Goal: Task Accomplishment & Management: Manage account settings

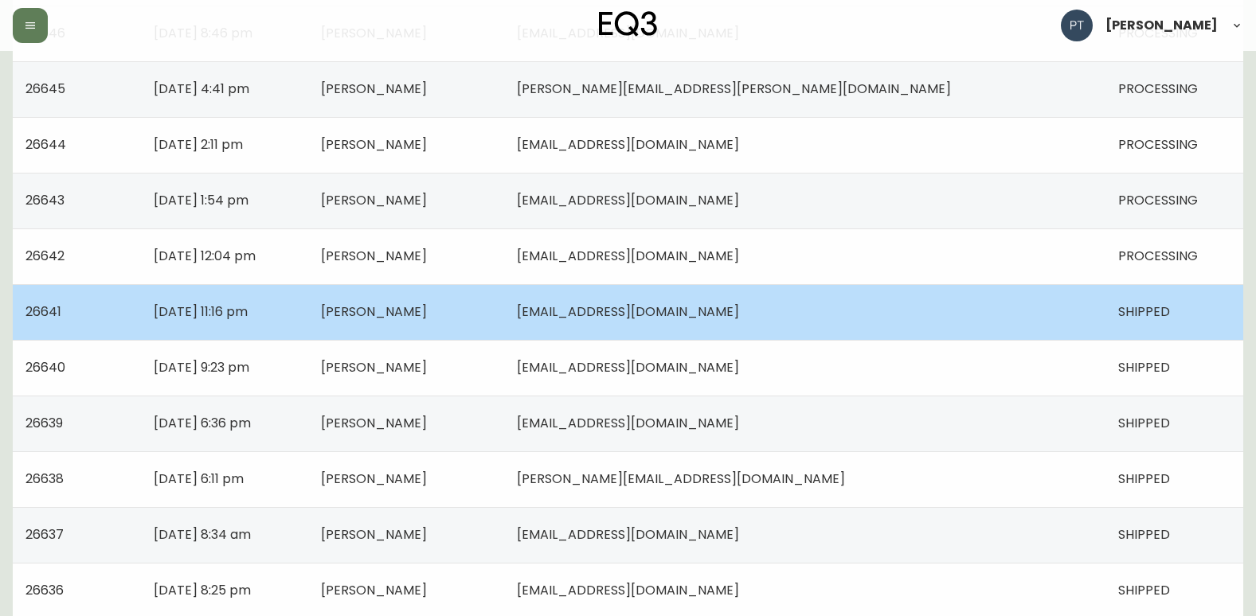
scroll to position [80, 0]
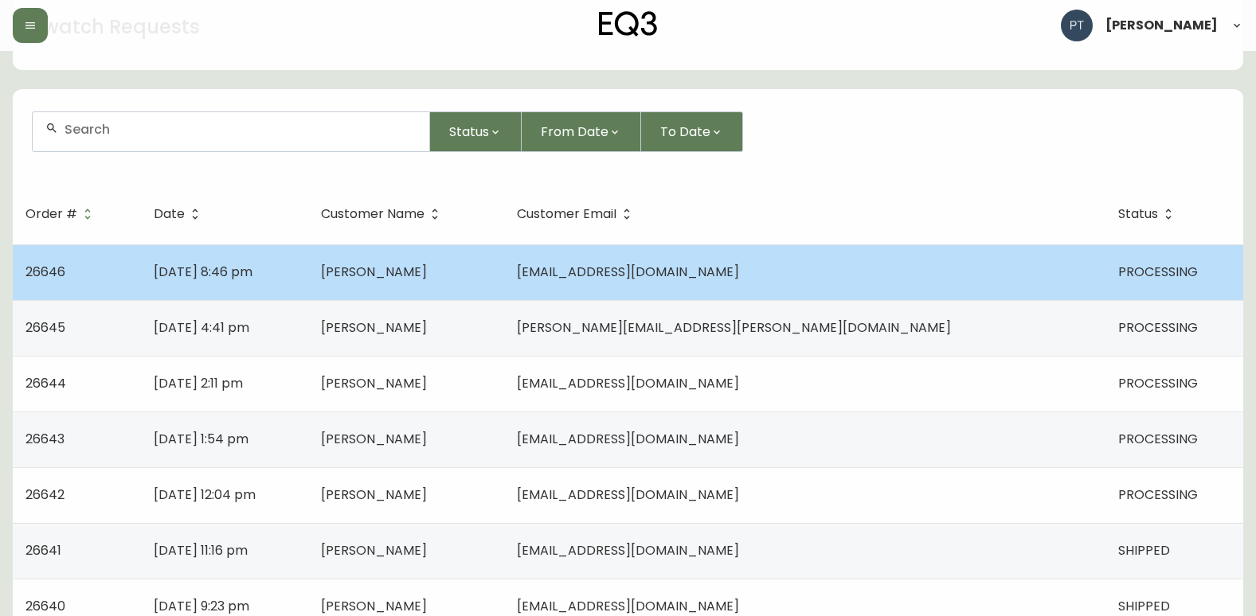
click at [504, 271] on td "[PERSON_NAME]" at bounding box center [406, 273] width 196 height 56
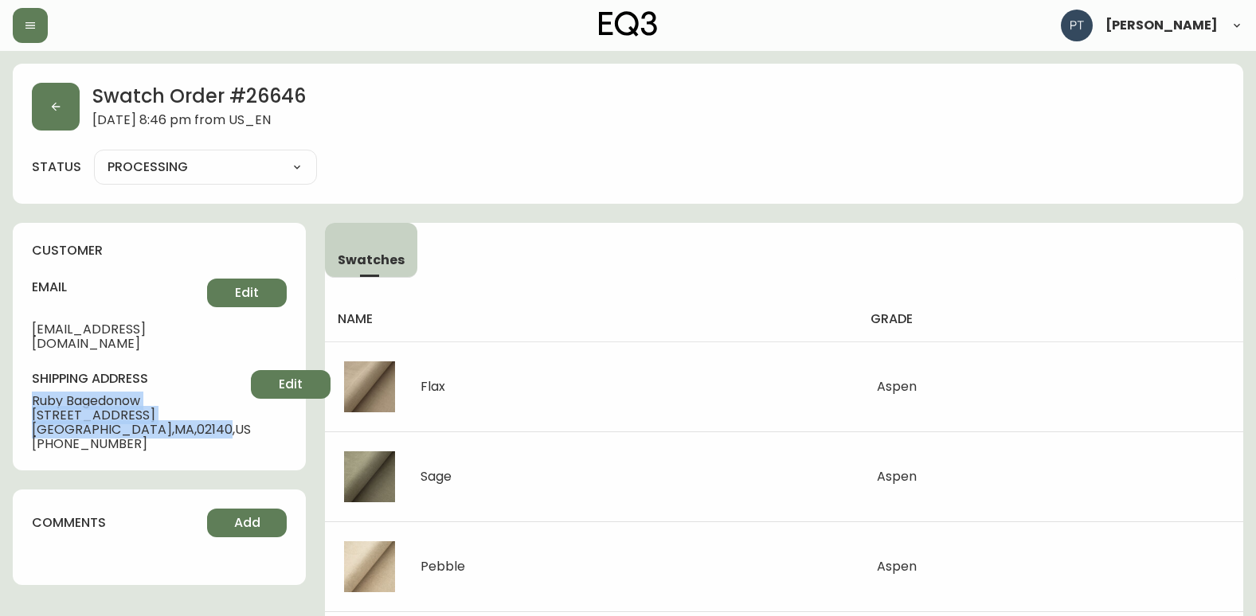
drag, startPoint x: 21, startPoint y: 385, endPoint x: 168, endPoint y: 417, distance: 150.9
click at [168, 417] on div "customer email [EMAIL_ADDRESS][DOMAIN_NAME] Edit shipping address [PERSON_NAME]…" at bounding box center [159, 347] width 293 height 248
copy div "[PERSON_NAME] [STREET_ADDRESS]"
click at [57, 104] on icon "button" at bounding box center [55, 106] width 13 height 13
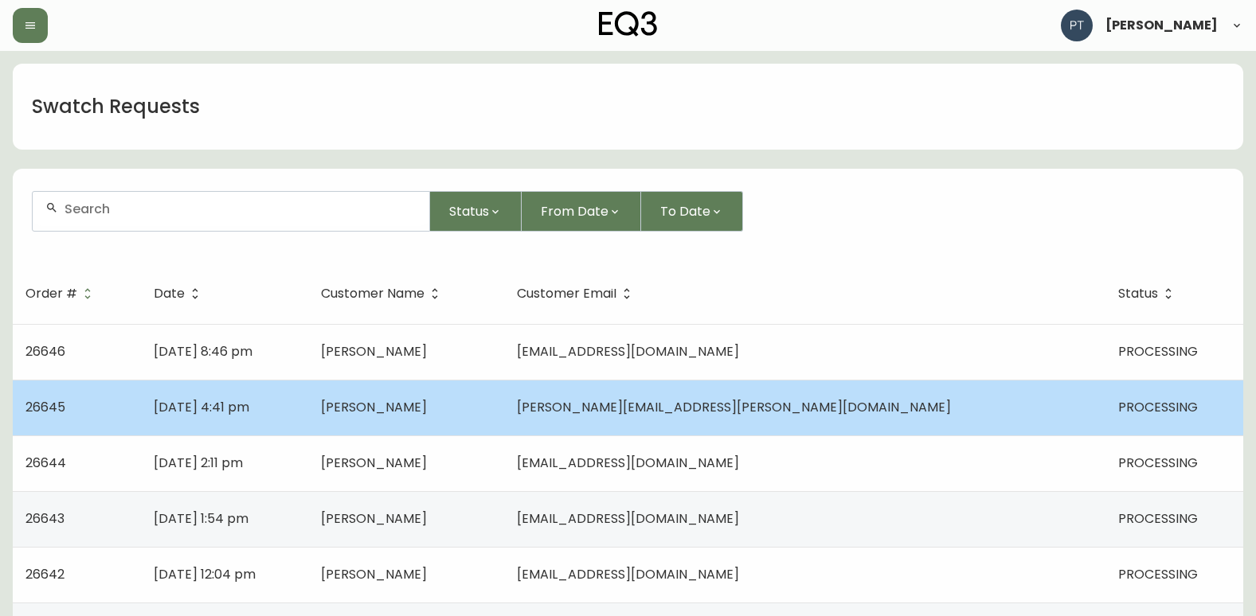
click at [307, 403] on td "[DATE] 4:41 pm" at bounding box center [224, 408] width 166 height 56
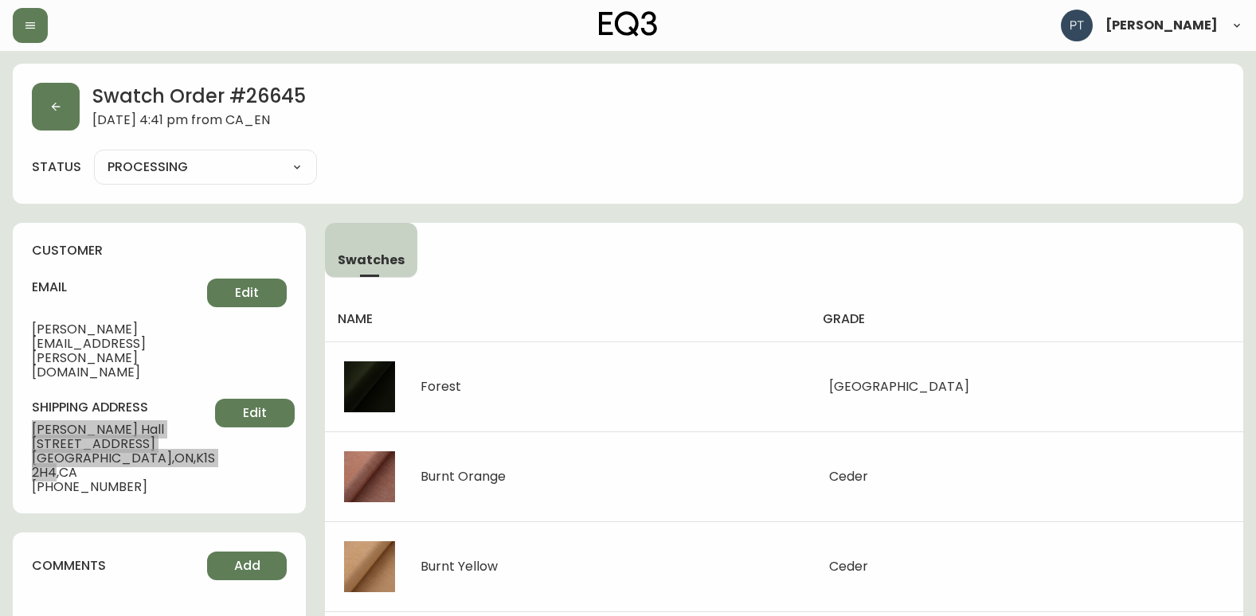
drag, startPoint x: 33, startPoint y: 384, endPoint x: 155, endPoint y: 409, distance: 124.3
click at [155, 409] on div "shipping address [PERSON_NAME] [STREET_ADDRESS] [PHONE_NUMBER] Edit" at bounding box center [159, 447] width 255 height 96
drag, startPoint x: 155, startPoint y: 409, endPoint x: 175, endPoint y: 456, distance: 52.1
click at [175, 456] on div "customer email [PERSON_NAME][EMAIL_ADDRESS][PERSON_NAME][DOMAIN_NAME] Edit ship…" at bounding box center [159, 368] width 293 height 291
drag, startPoint x: 31, startPoint y: 383, endPoint x: 155, endPoint y: 417, distance: 128.1
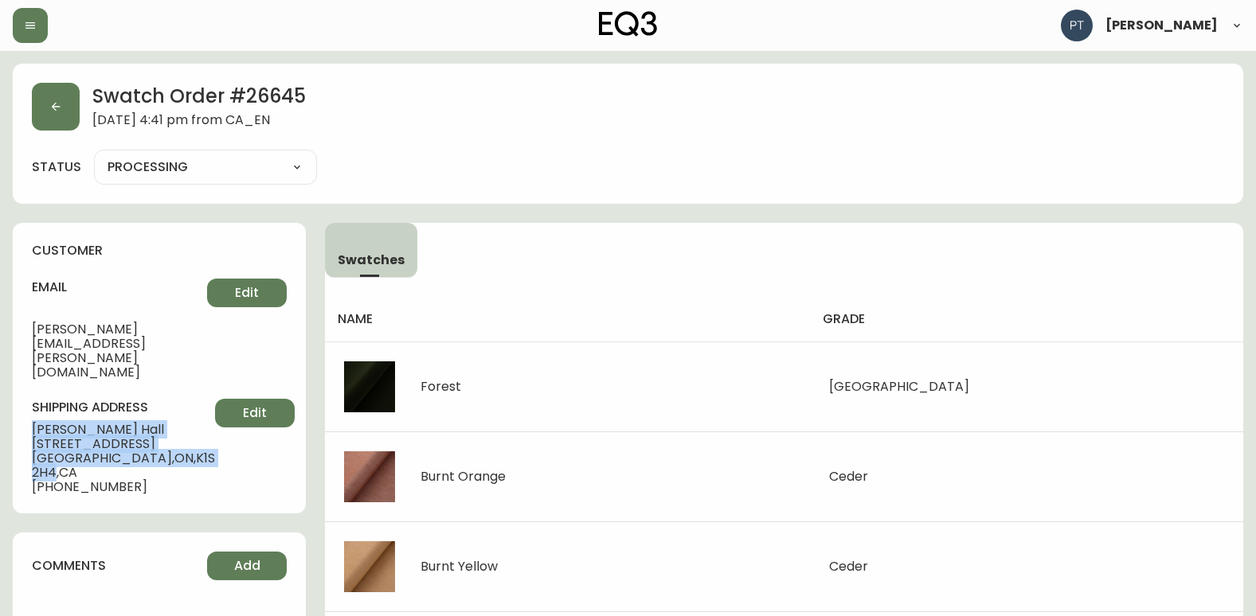
click at [155, 417] on div "customer email [PERSON_NAME][EMAIL_ADDRESS][PERSON_NAME][DOMAIN_NAME] Edit ship…" at bounding box center [159, 368] width 293 height 291
copy div "[PERSON_NAME] [STREET_ADDRESS]"
click at [54, 99] on button "button" at bounding box center [56, 107] width 48 height 48
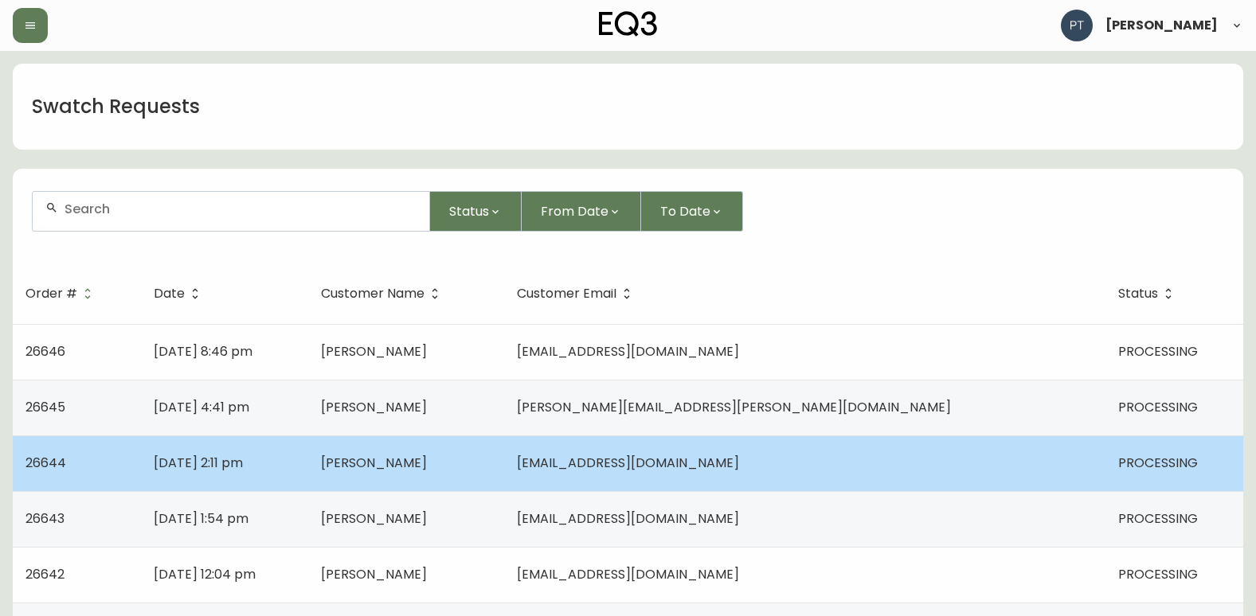
click at [307, 464] on td "[DATE] 2:11 pm" at bounding box center [224, 464] width 166 height 56
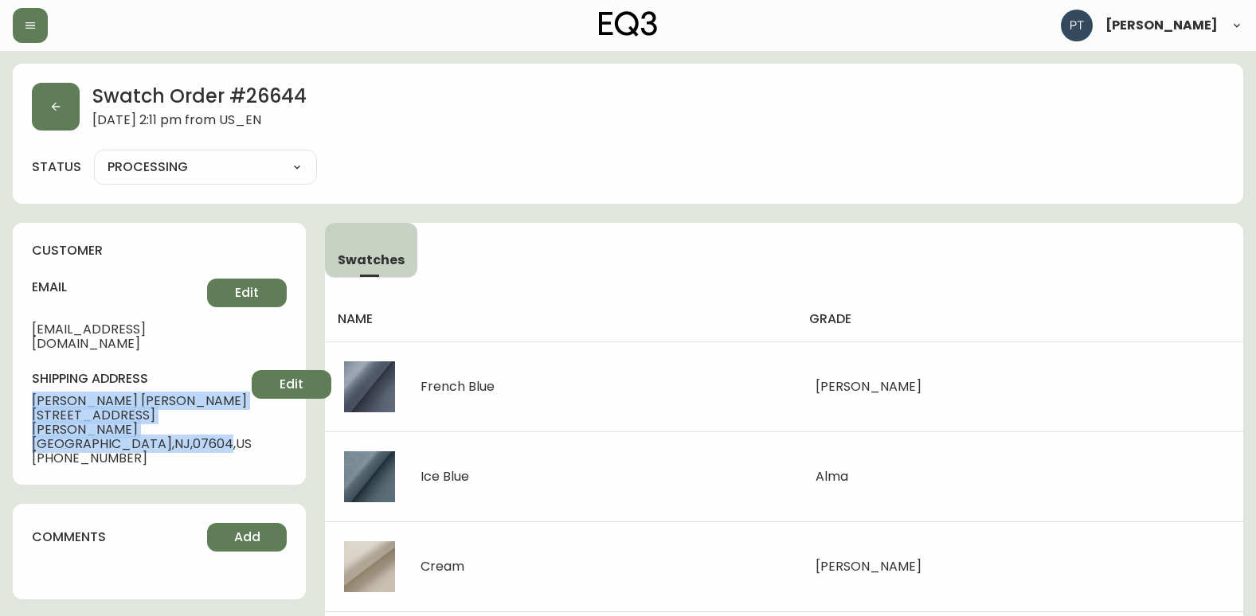
drag, startPoint x: 30, startPoint y: 384, endPoint x: 72, endPoint y: 425, distance: 59.1
click at [72, 425] on div "customer email [PERSON_NAME][EMAIL_ADDRESS][DOMAIN_NAME] Edit shipping address …" at bounding box center [159, 354] width 293 height 262
copy div "[PERSON_NAME] [STREET_ADDRESS] ,"
click at [61, 112] on icon "button" at bounding box center [55, 106] width 13 height 13
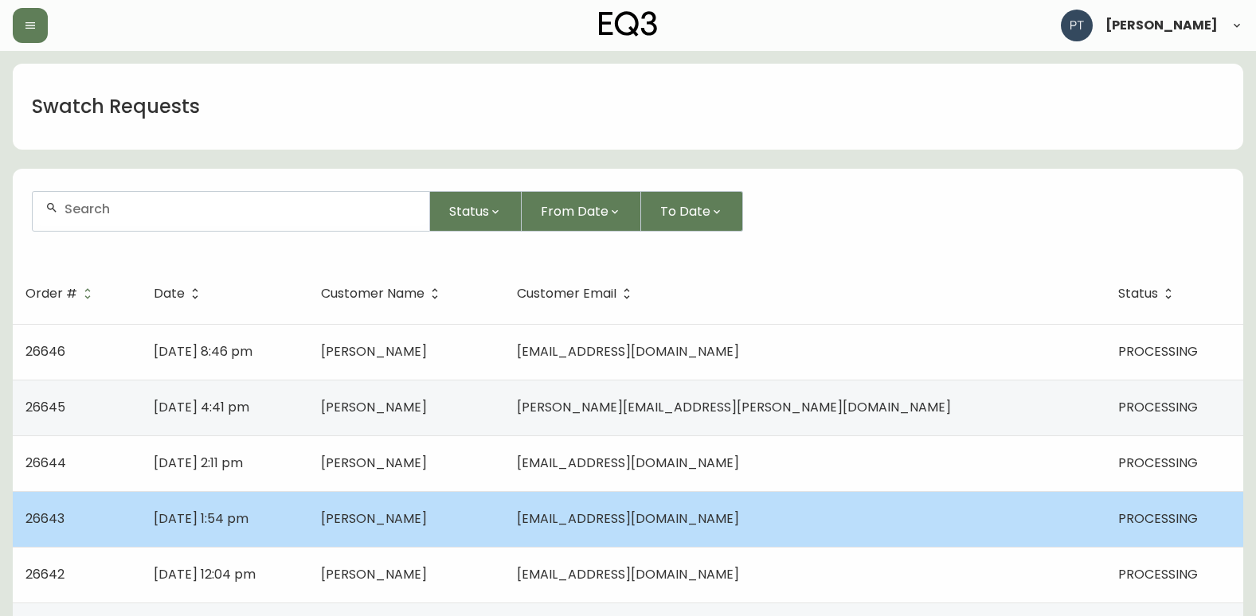
click at [427, 515] on span "[PERSON_NAME]" at bounding box center [374, 519] width 106 height 18
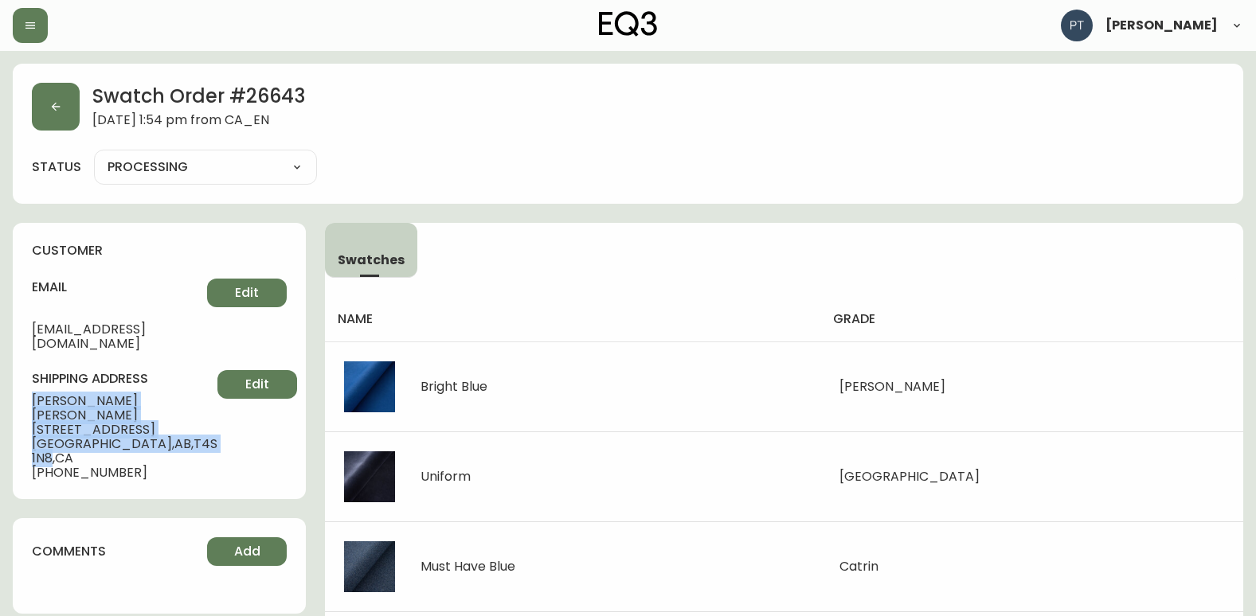
drag, startPoint x: 16, startPoint y: 386, endPoint x: 179, endPoint y: 413, distance: 165.4
click at [179, 413] on div "customer email [EMAIL_ADDRESS][DOMAIN_NAME] Edit shipping address [PERSON_NAME]…" at bounding box center [159, 361] width 293 height 276
copy div "[PERSON_NAME] [STREET_ADDRESS]"
click at [53, 99] on button "button" at bounding box center [56, 107] width 48 height 48
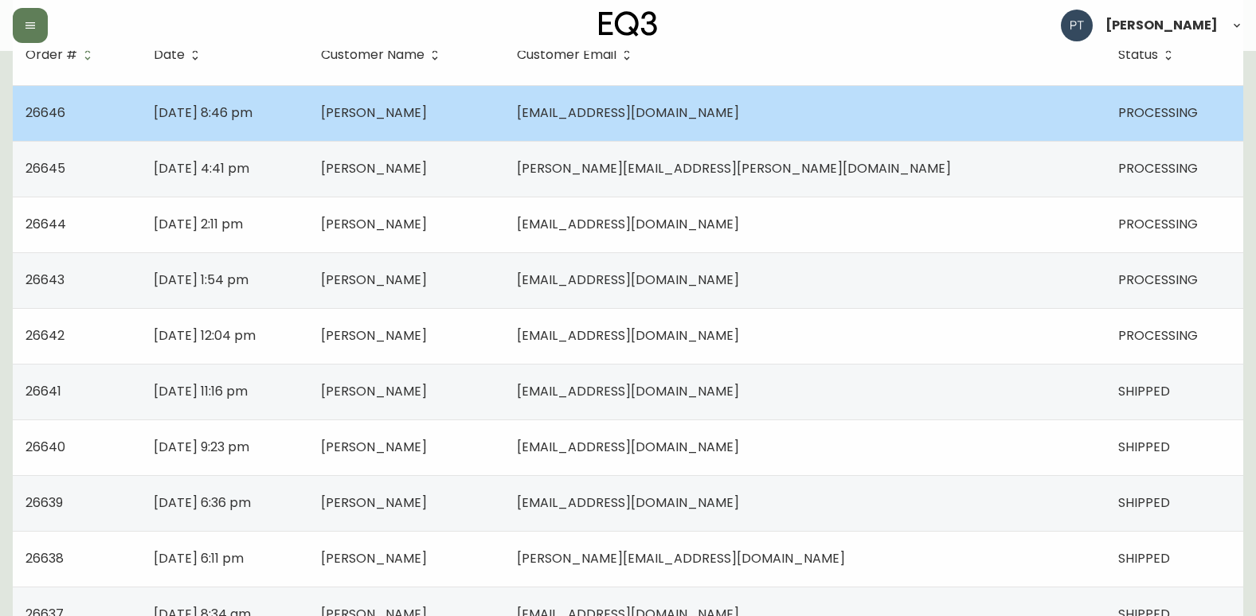
scroll to position [319, 0]
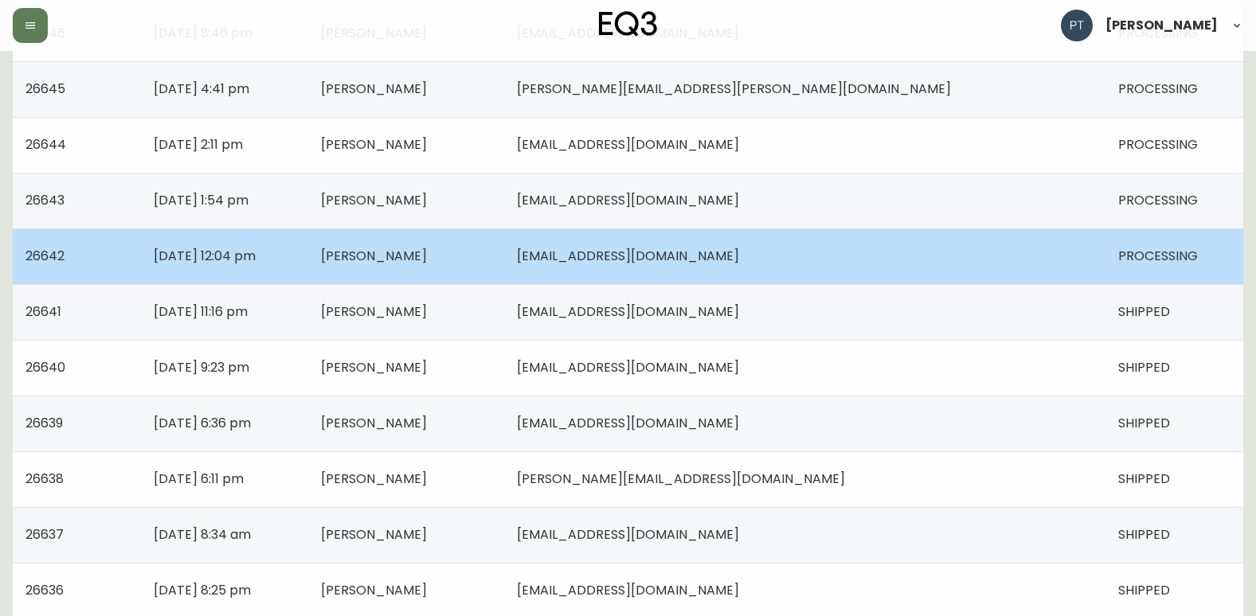
click at [504, 272] on td "[PERSON_NAME]" at bounding box center [406, 257] width 196 height 56
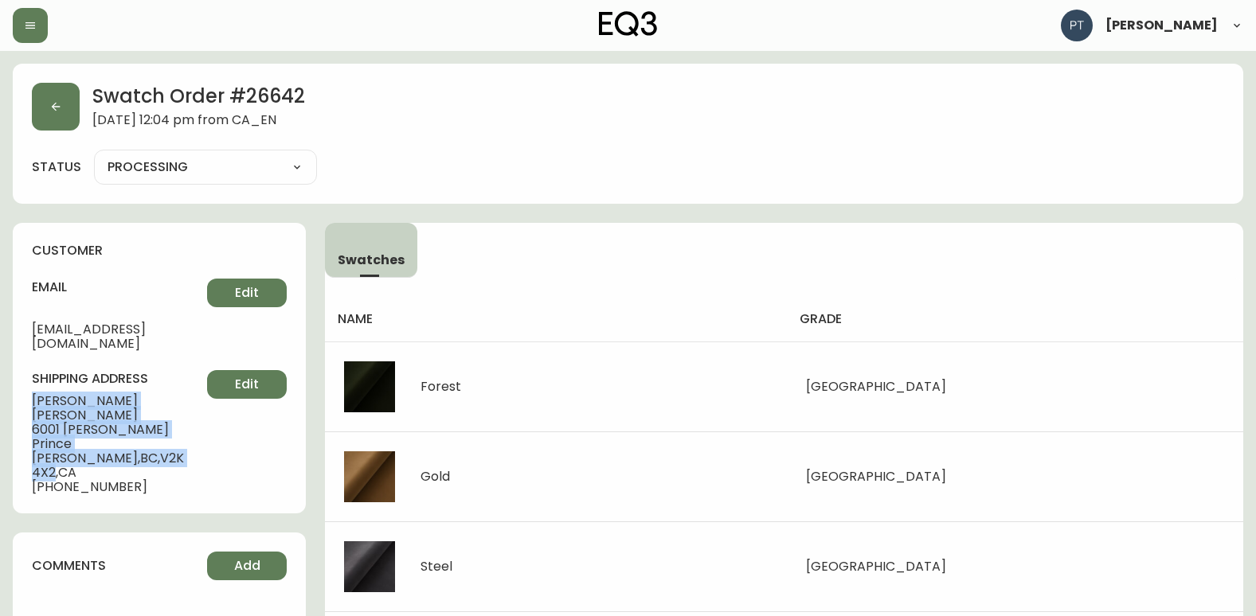
drag, startPoint x: 28, startPoint y: 378, endPoint x: 201, endPoint y: 409, distance: 175.7
click at [201, 409] on div "customer email [EMAIL_ADDRESS][DOMAIN_NAME] Edit shipping address [PERSON_NAME]…" at bounding box center [159, 368] width 293 height 291
copy div "[PERSON_NAME] [STREET_ADDRESS][PERSON_NAME][PERSON_NAME]"
click at [34, 88] on button "button" at bounding box center [56, 107] width 48 height 48
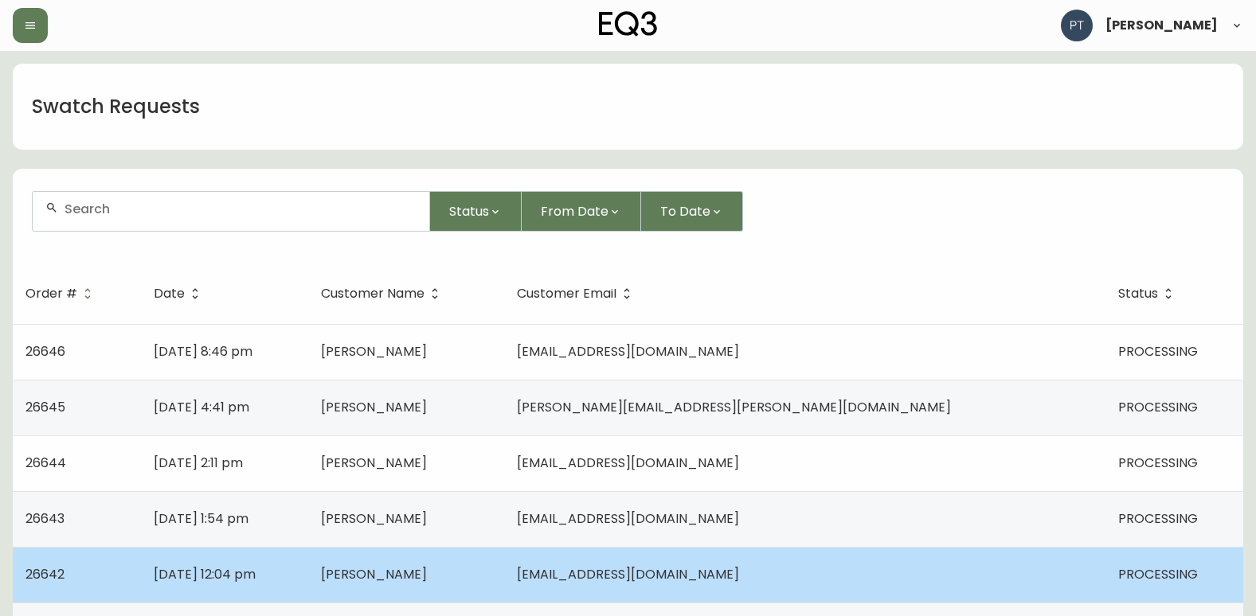
scroll to position [80, 0]
